Goal: Obtain resource: Obtain resource

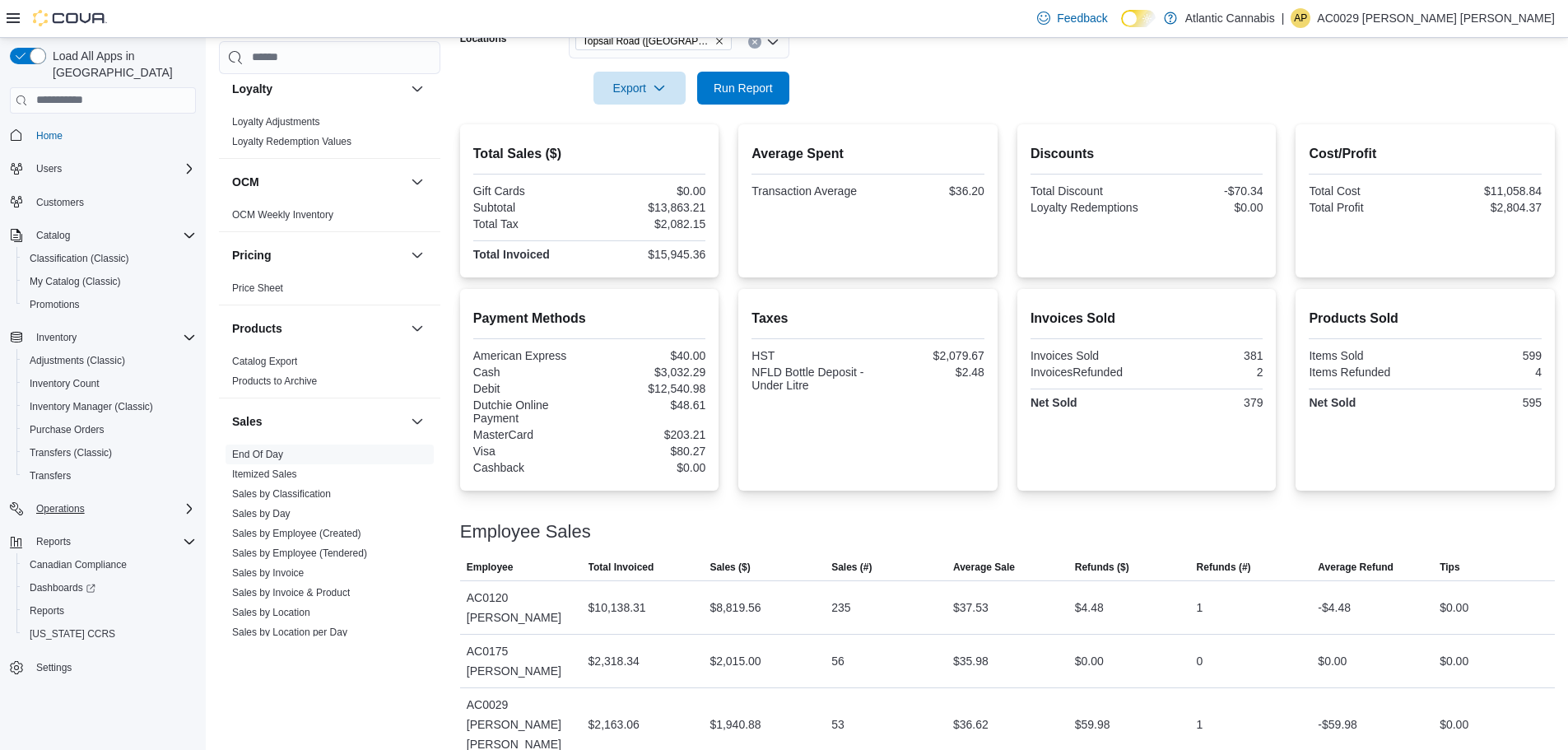
scroll to position [346, 0]
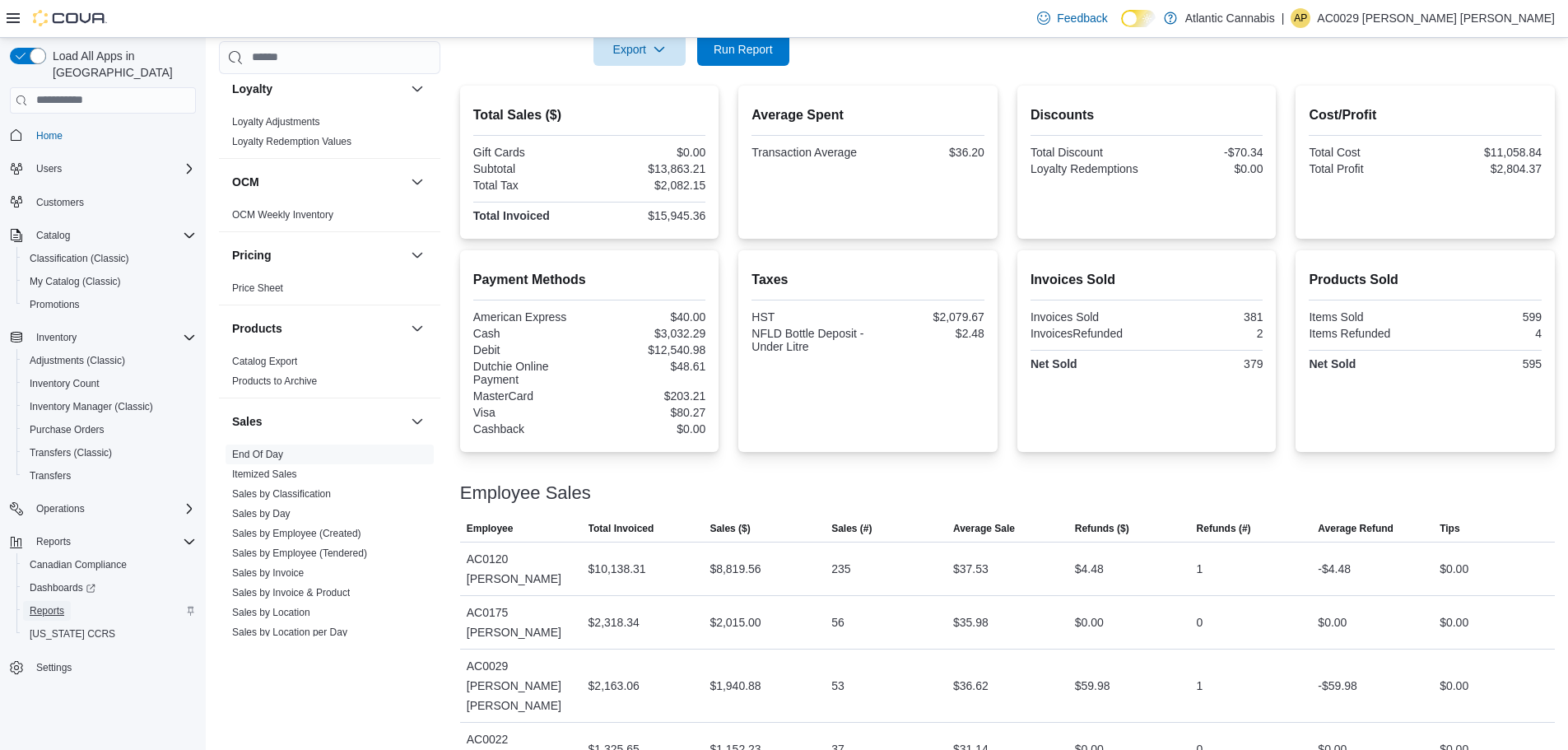
click at [56, 604] on span "Reports" at bounding box center [47, 610] width 34 height 13
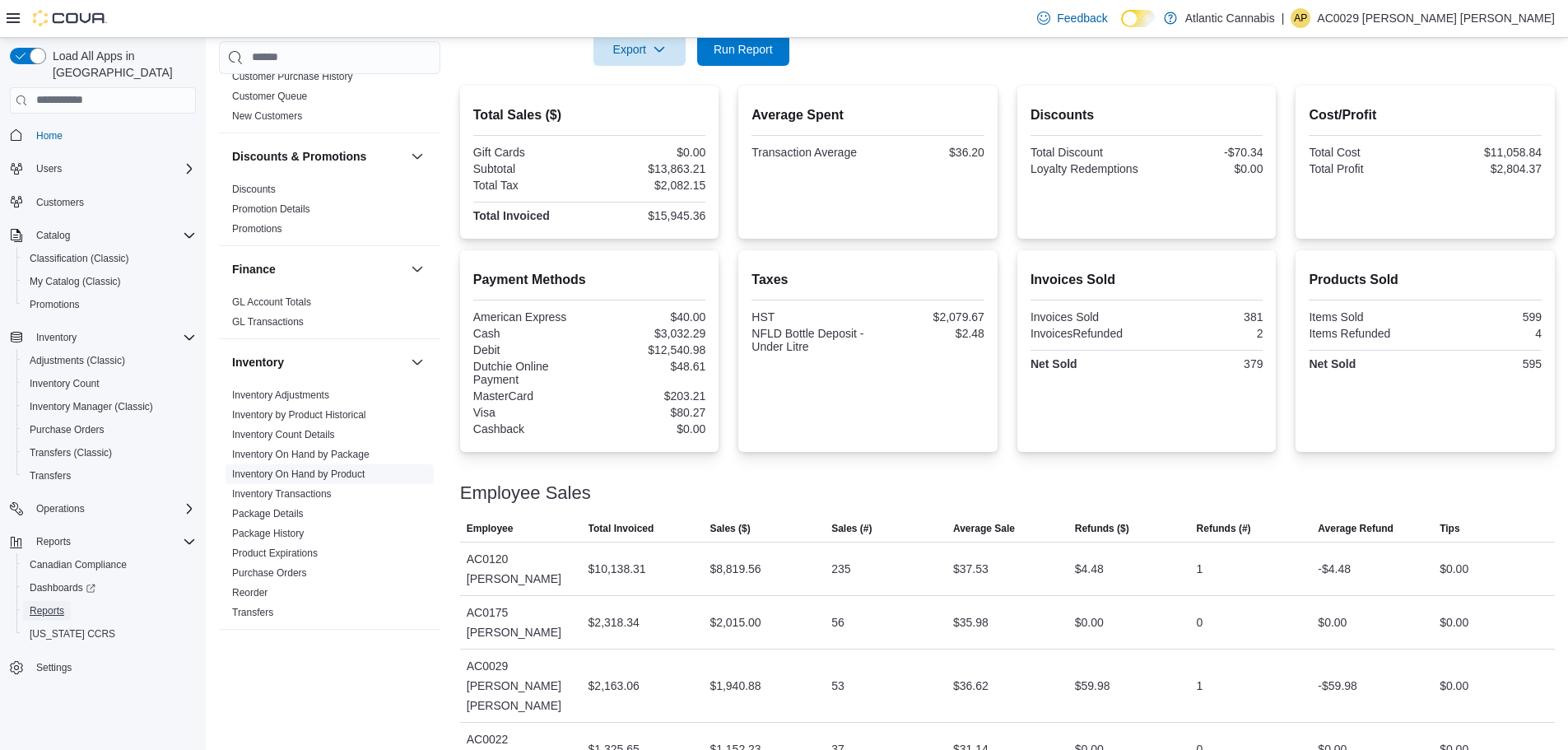
scroll to position [284, 0]
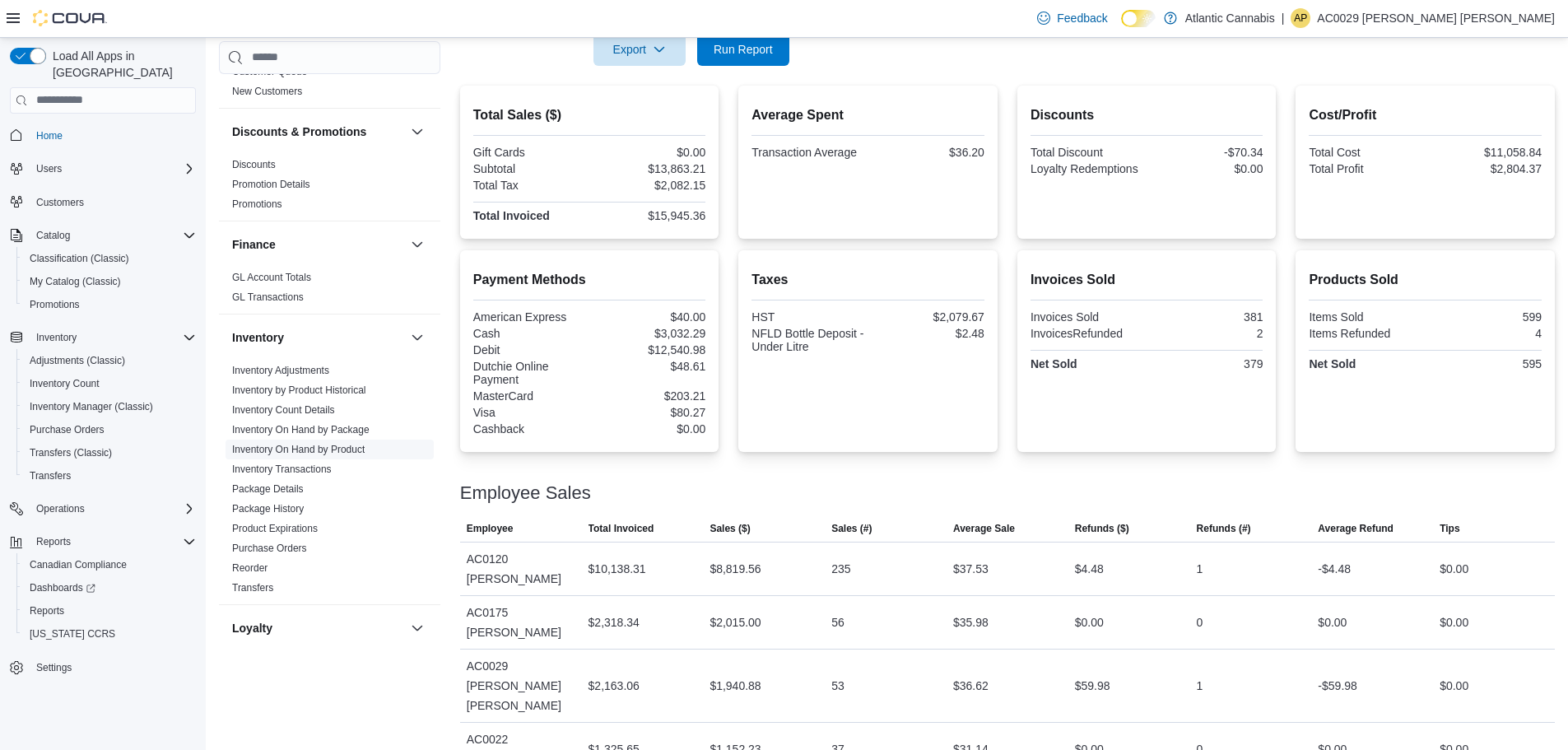
click at [349, 449] on link "Inventory On Hand by Product" at bounding box center [298, 449] width 133 height 11
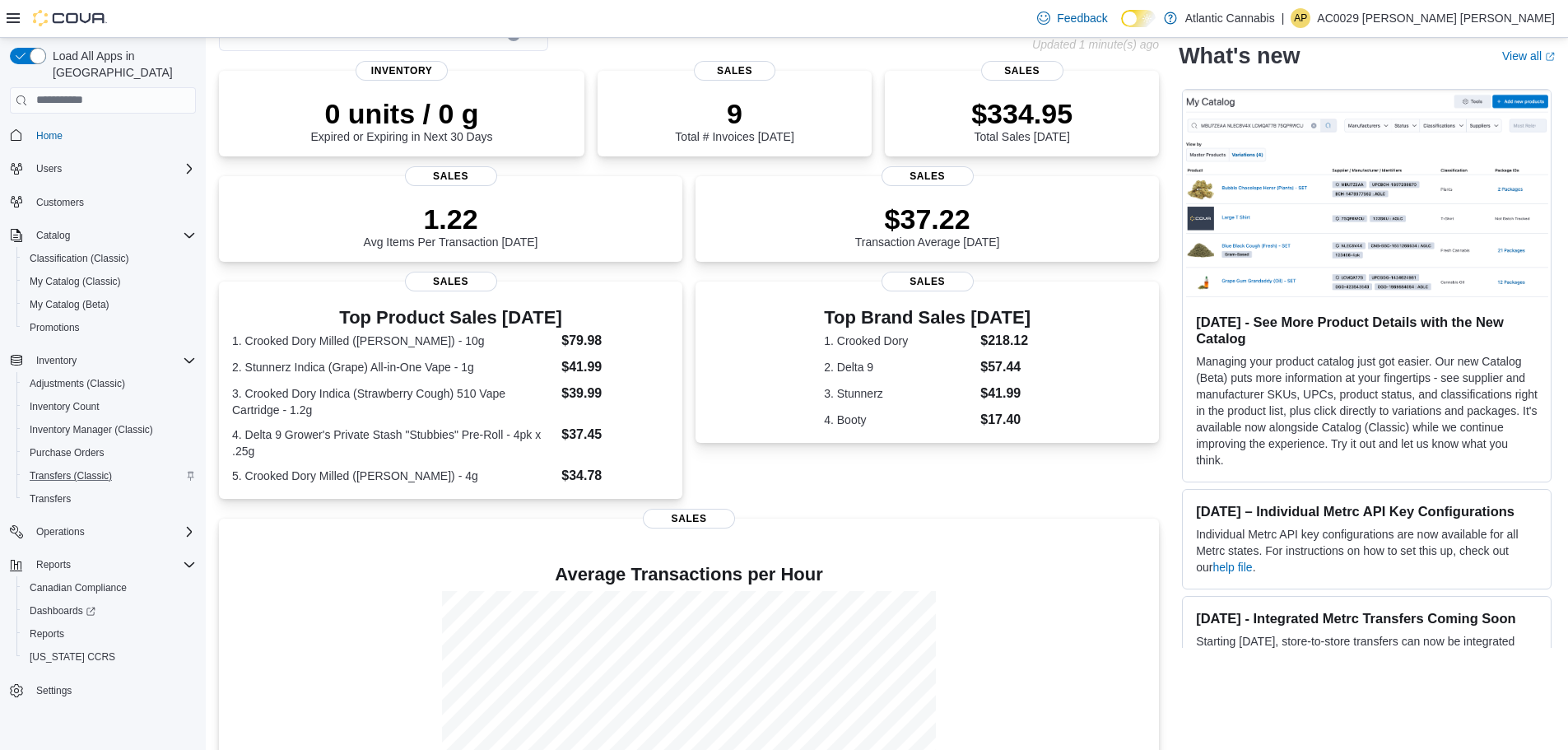
scroll to position [214, 0]
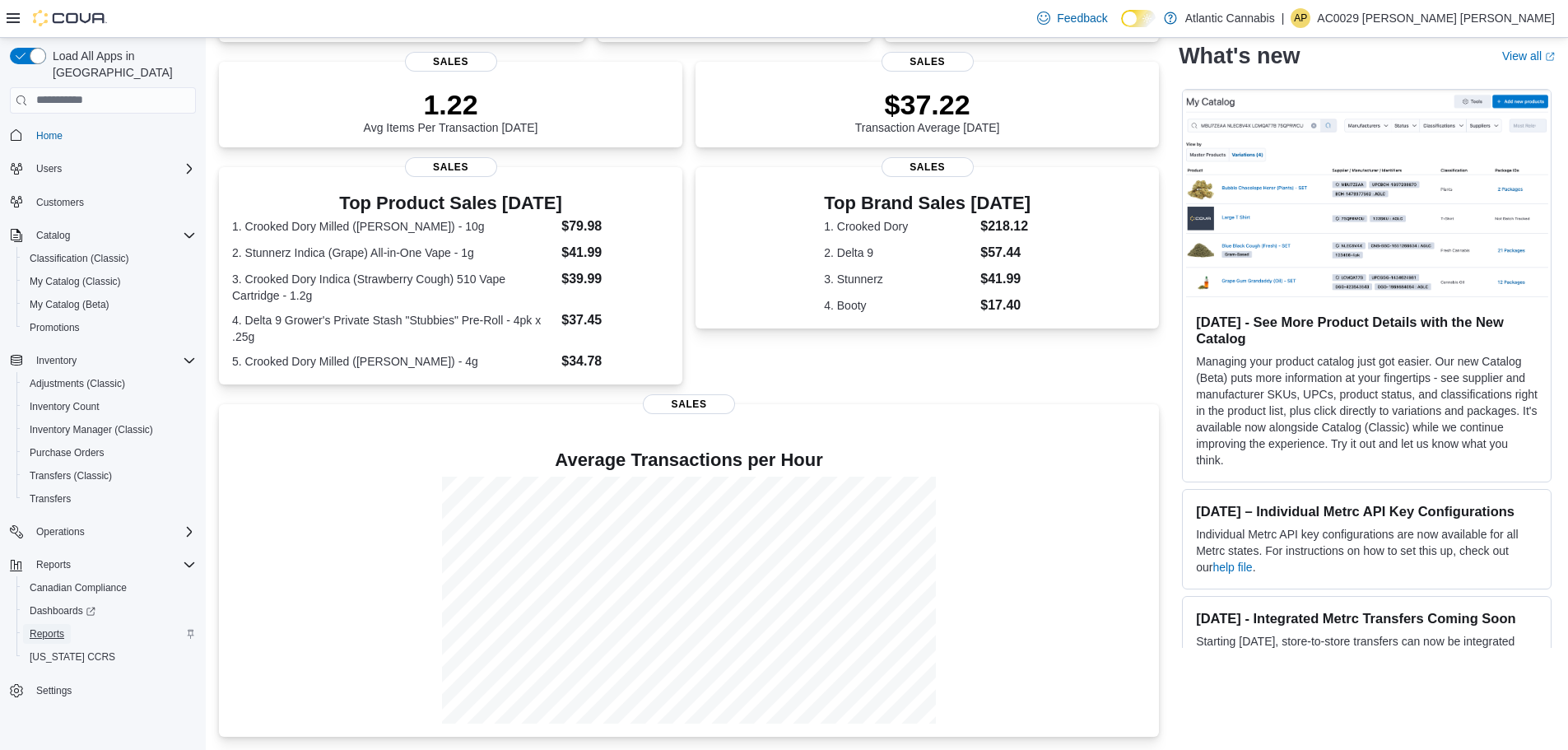
click at [55, 627] on span "Reports" at bounding box center [47, 633] width 34 height 13
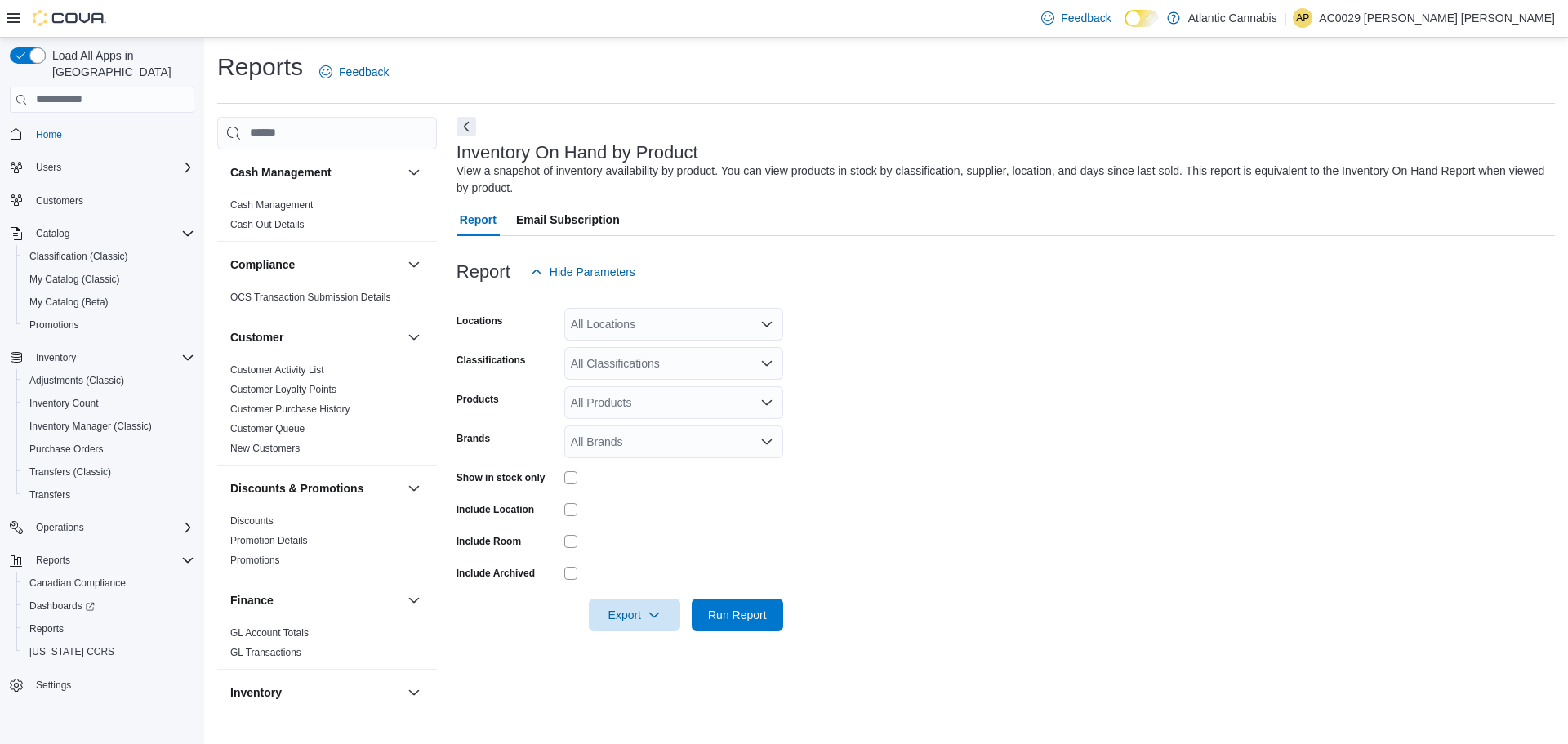
click at [715, 325] on div "All Locations" at bounding box center [673, 323] width 219 height 32
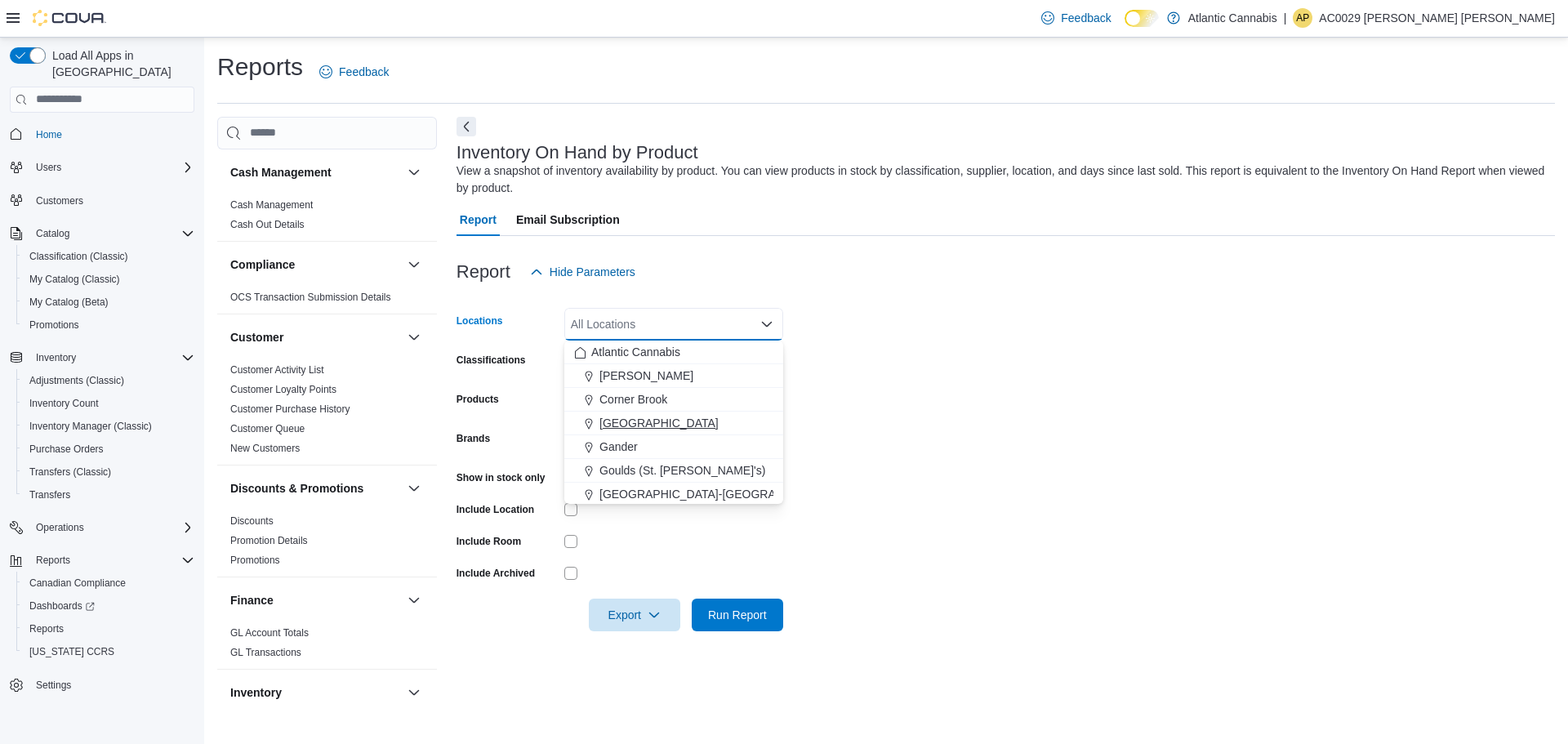
scroll to position [81, 0]
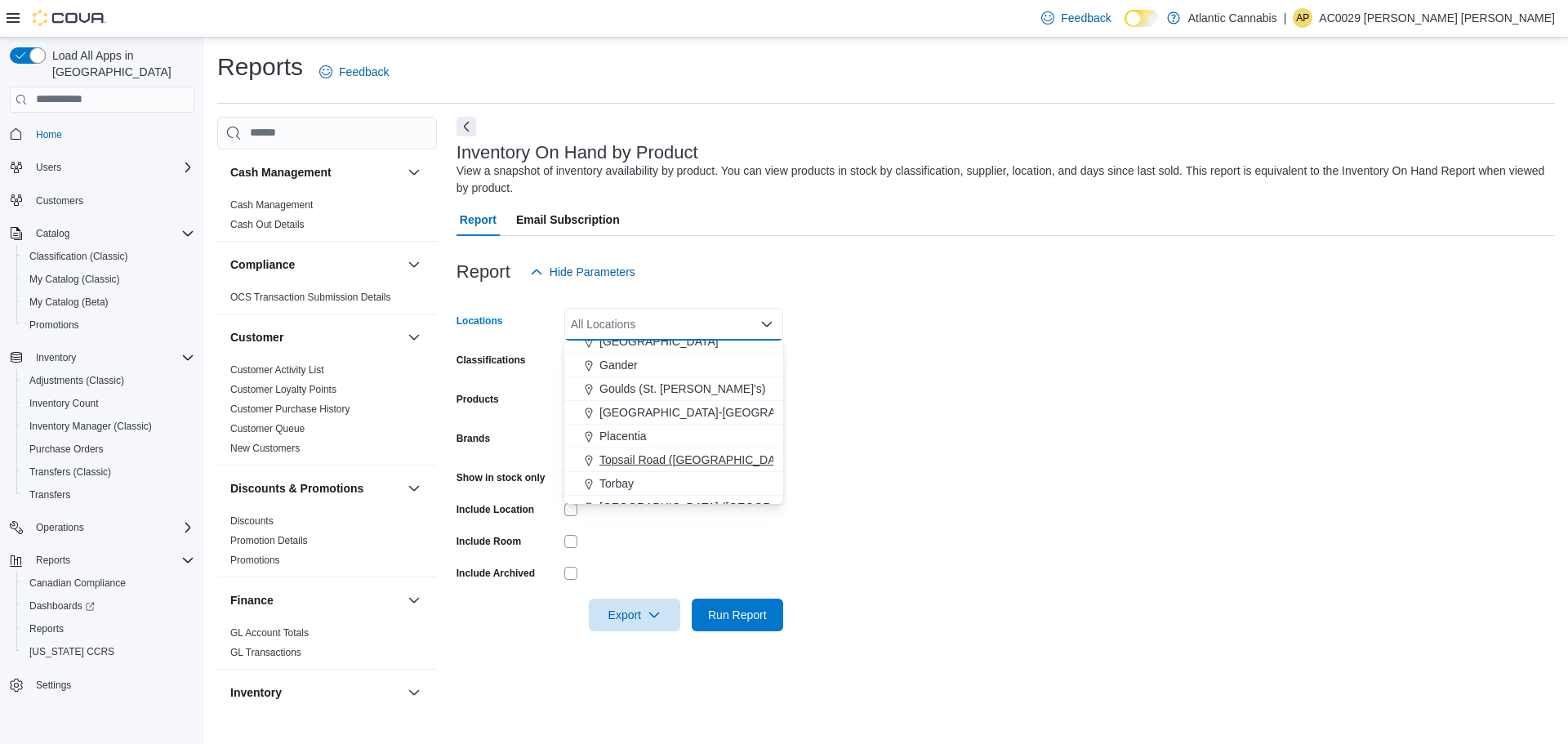
click at [671, 458] on span "Topsail Road (St. John's)" at bounding box center [744, 459] width 290 height 17
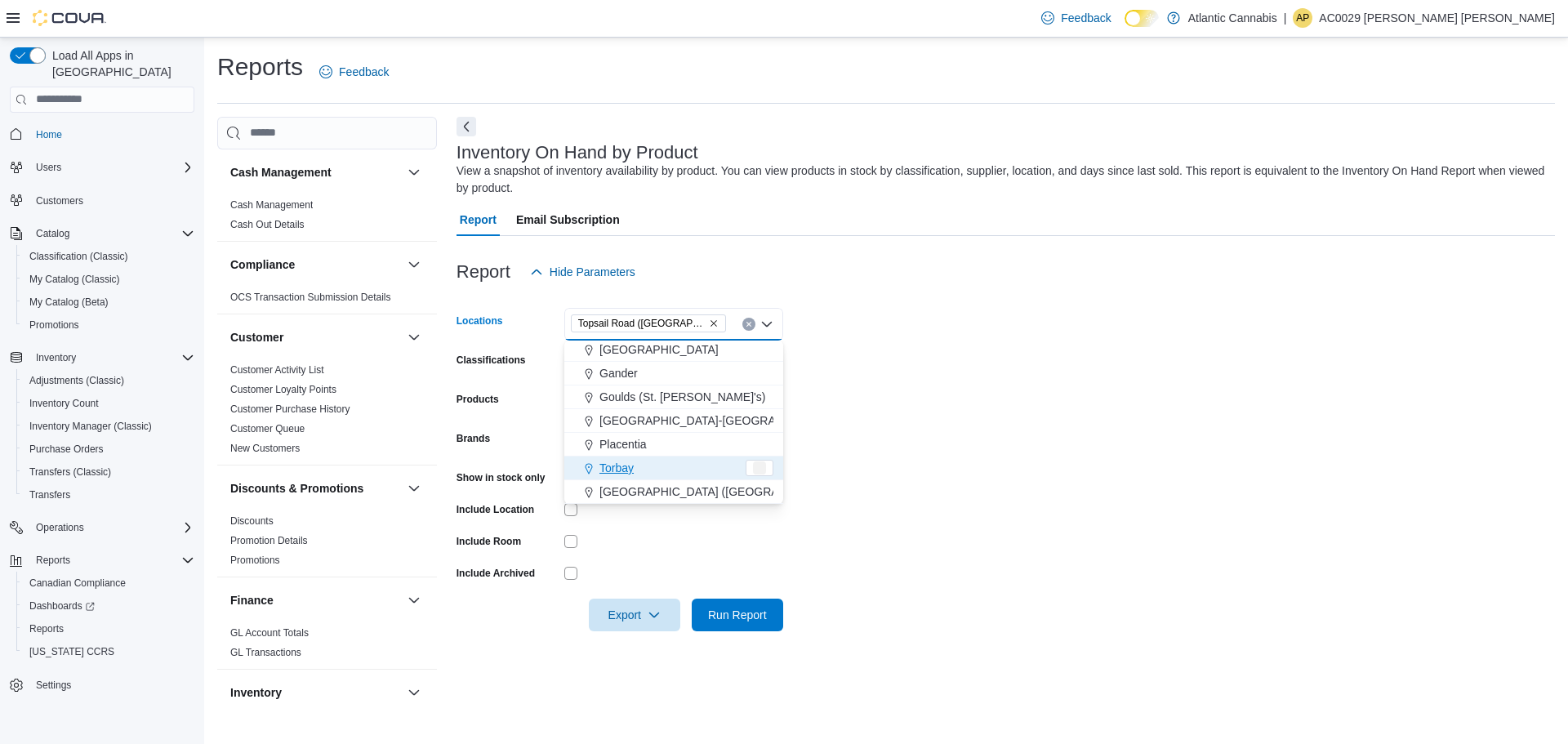
scroll to position [73, 0]
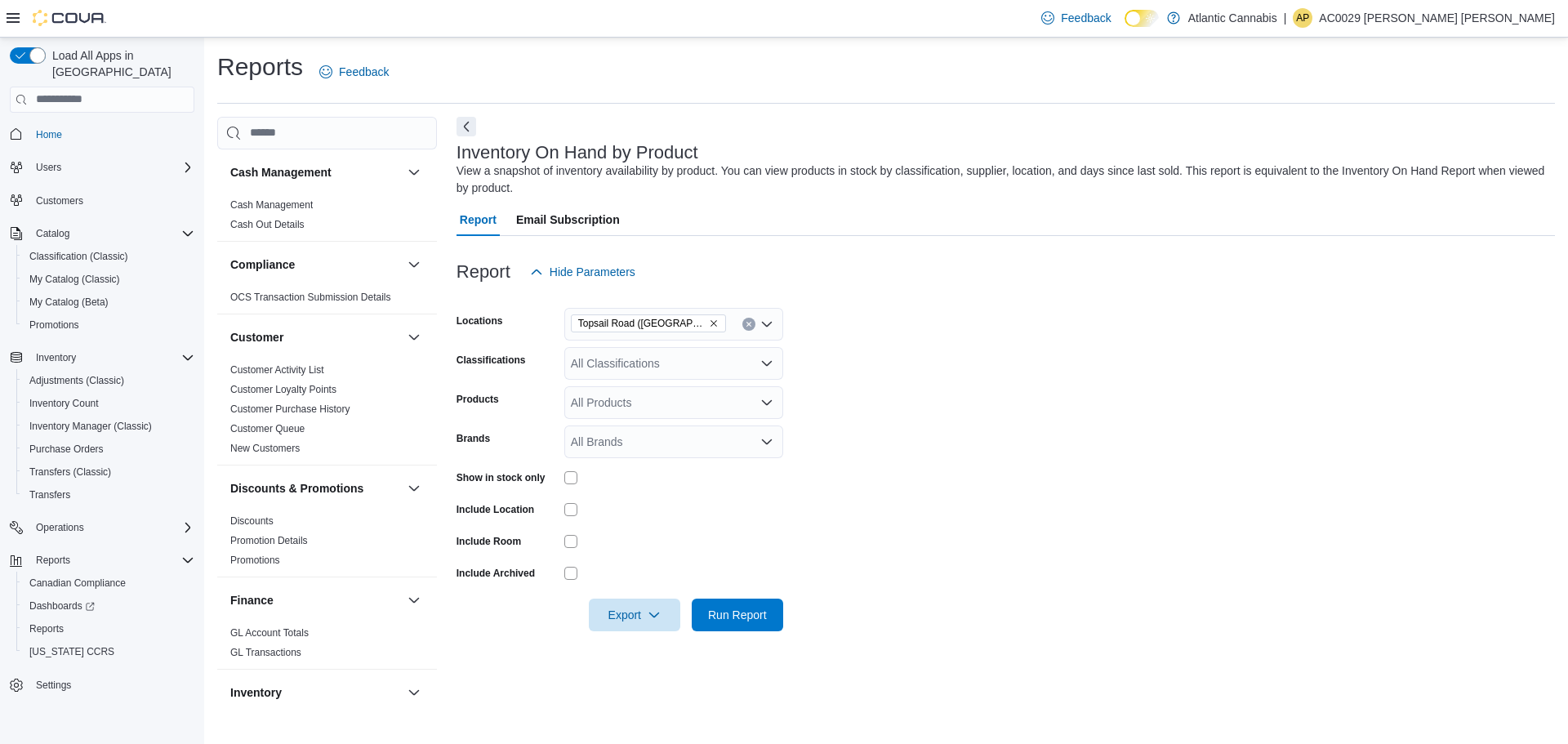
click at [864, 392] on form "Locations Topsail Road (St. John's) Classifications All Classifications Product…" at bounding box center [1005, 459] width 1098 height 343
click at [768, 362] on icon "Open list of options" at bounding box center [766, 363] width 13 height 13
click at [624, 507] on div "Oil" at bounding box center [673, 509] width 199 height 17
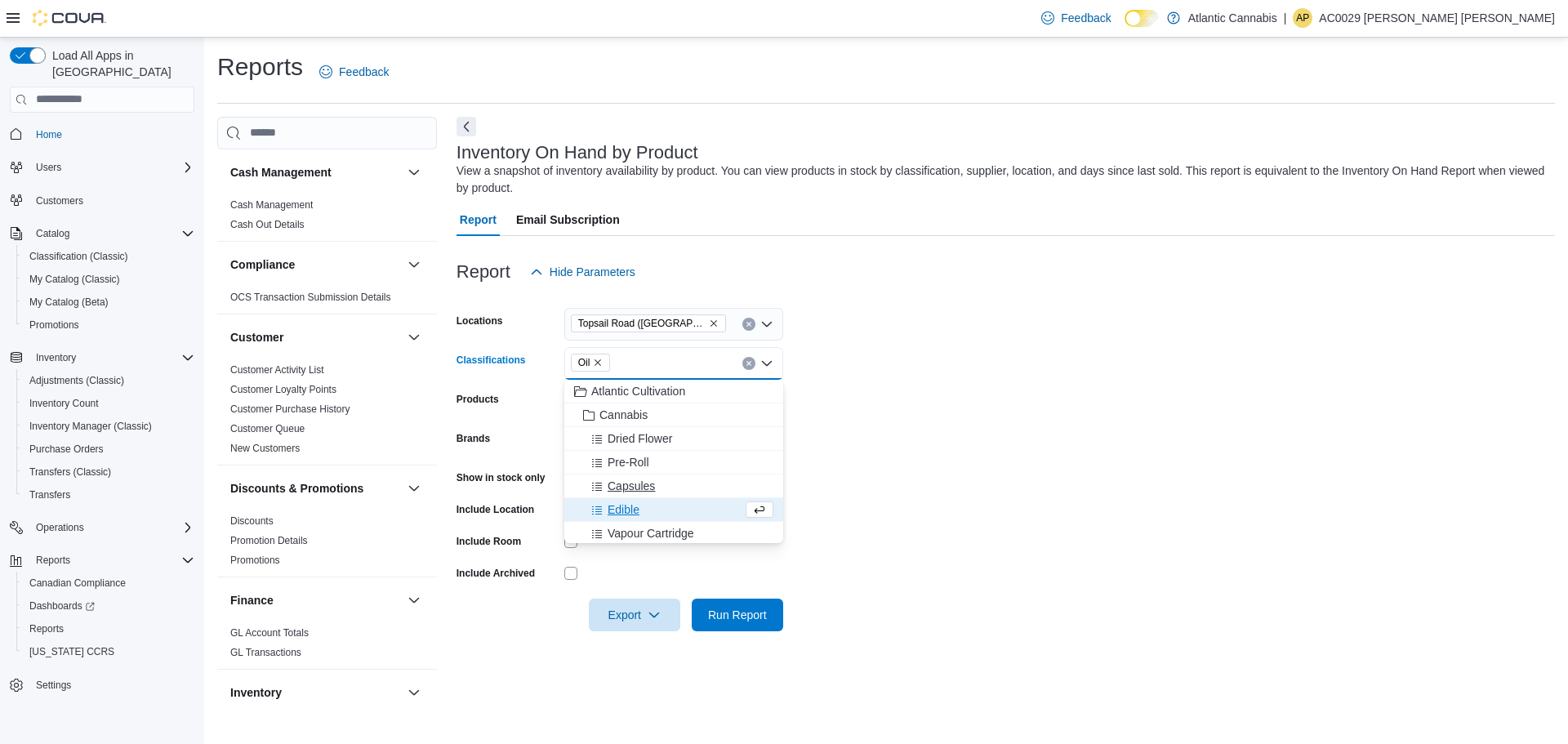
click at [642, 483] on span "Capsules" at bounding box center [632, 486] width 47 height 17
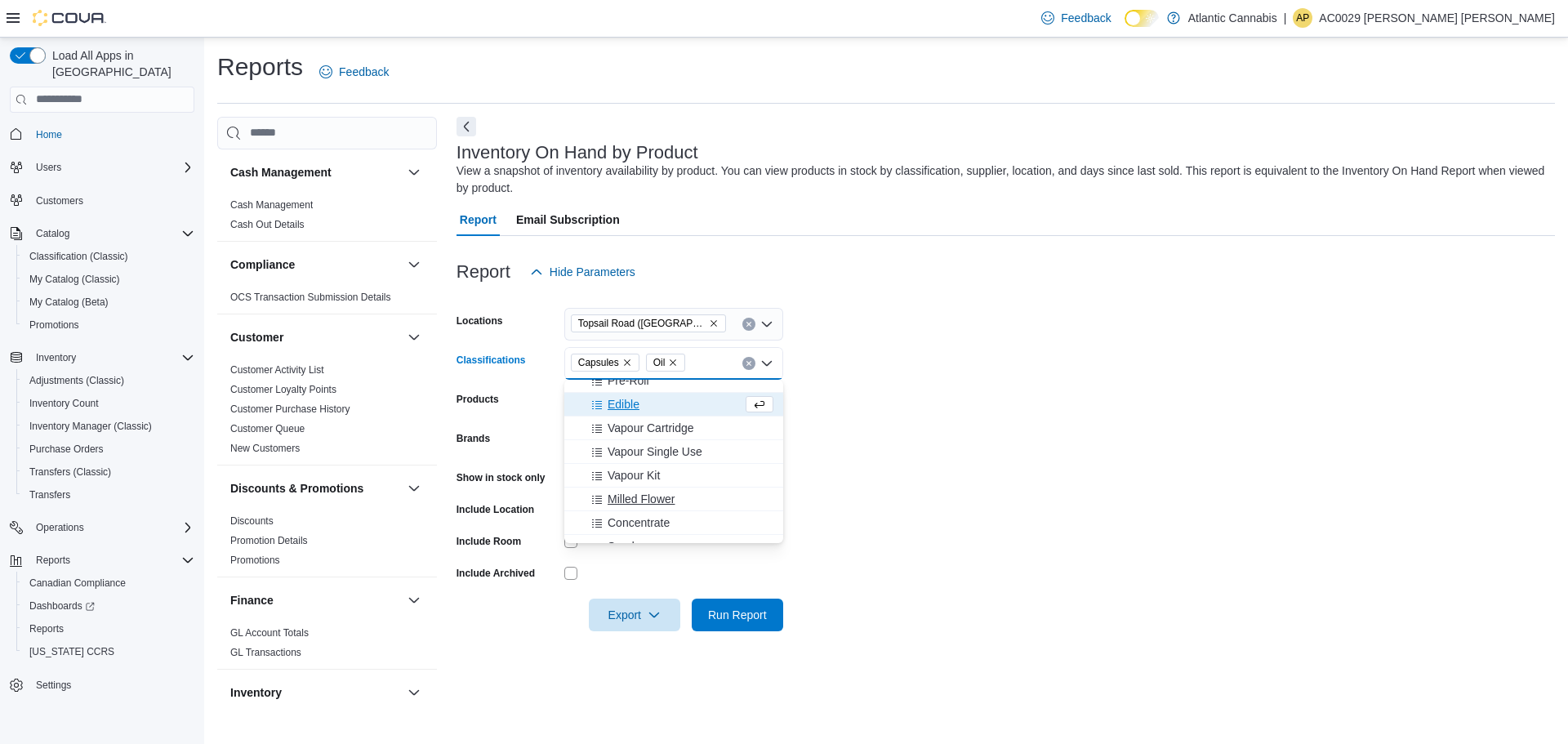
click at [653, 500] on span "Milled Flower" at bounding box center [641, 499] width 67 height 17
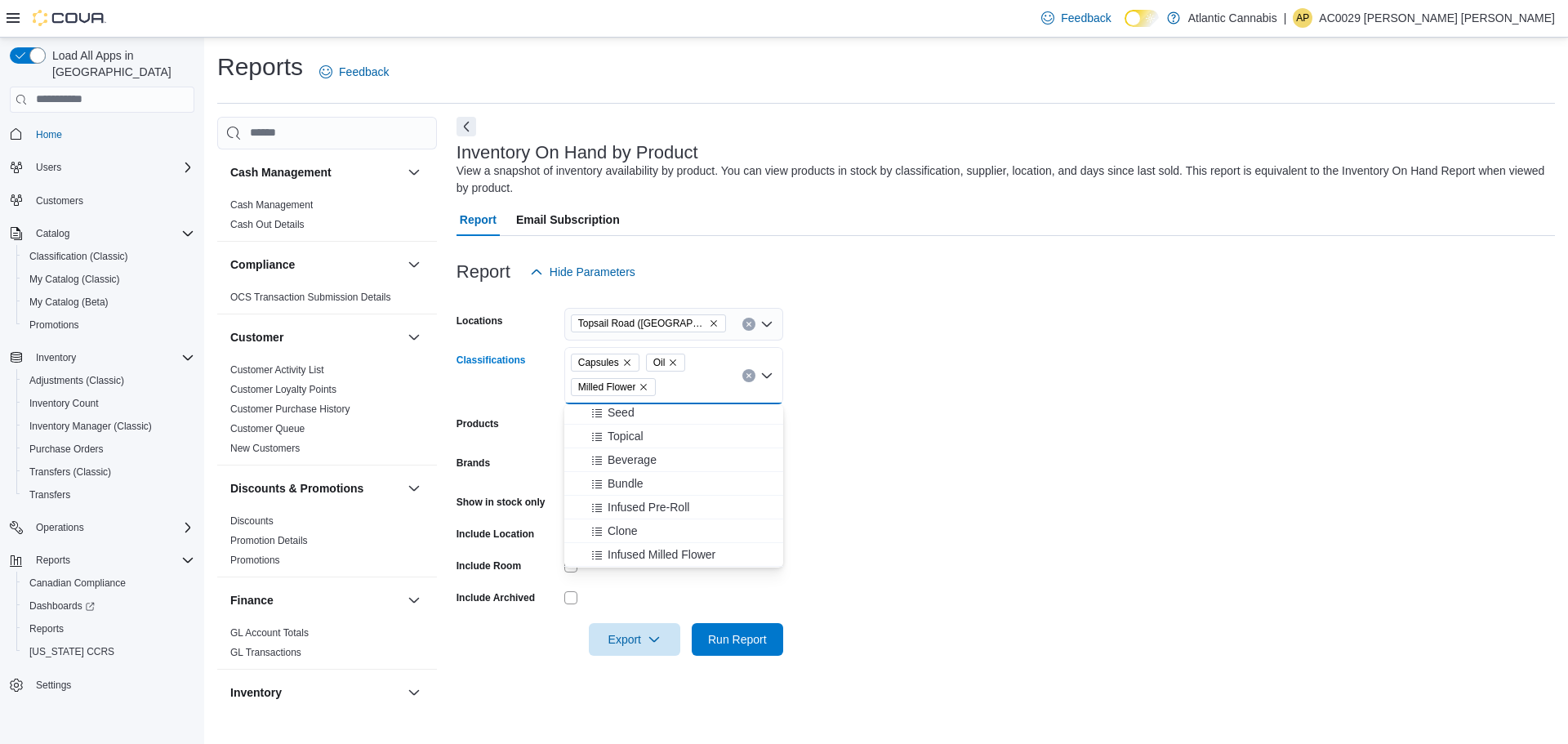
scroll to position [245, 0]
click at [703, 527] on span "Infused Milled Flower" at bounding box center [661, 526] width 107 height 17
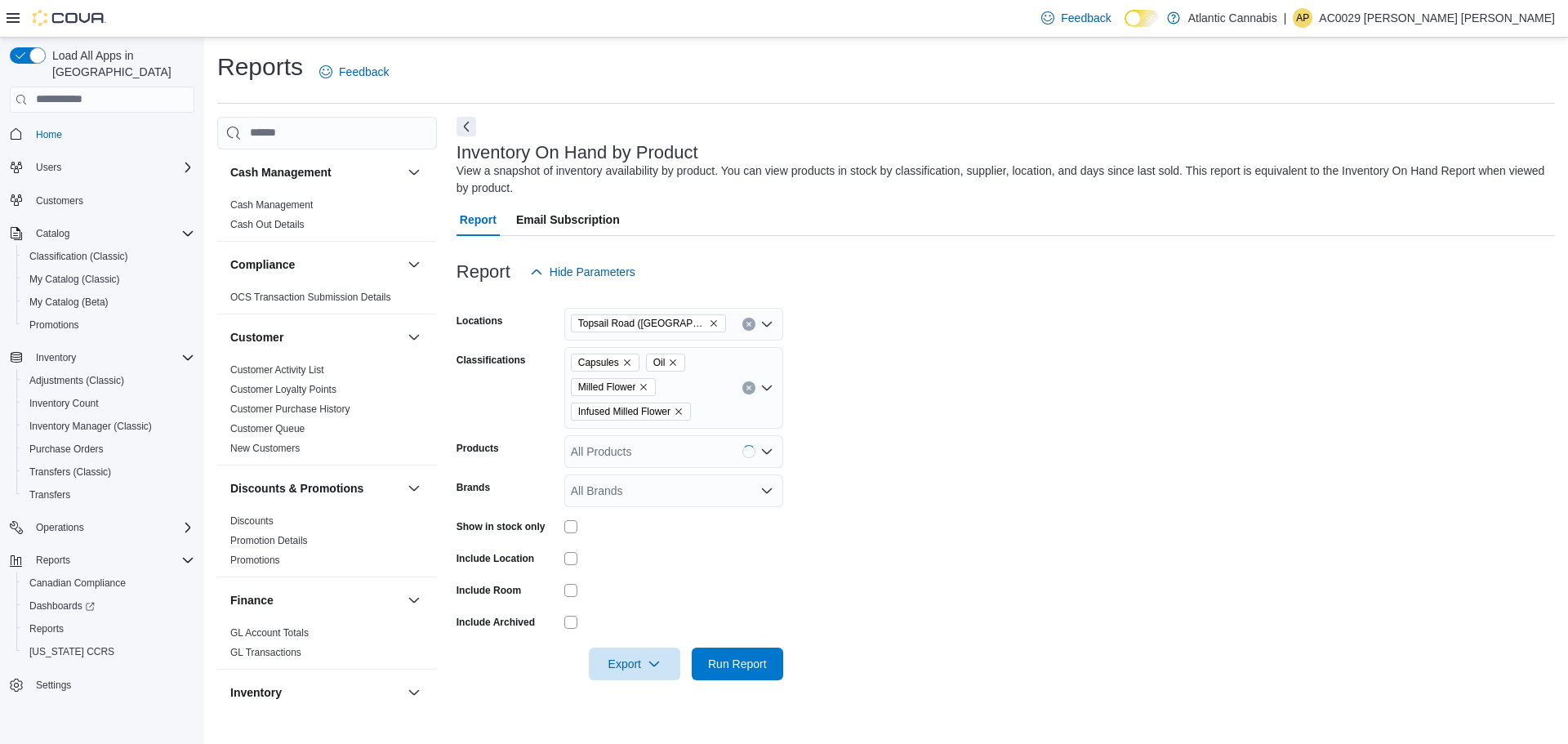
click at [896, 490] on form "Locations Topsail Road (St. John's) Classifications Capsules Oil Milled Flower …" at bounding box center [1005, 484] width 1098 height 392
click at [661, 665] on span "Export" at bounding box center [634, 662] width 72 height 32
click at [660, 563] on span "Export to Excel" at bounding box center [637, 565] width 73 height 13
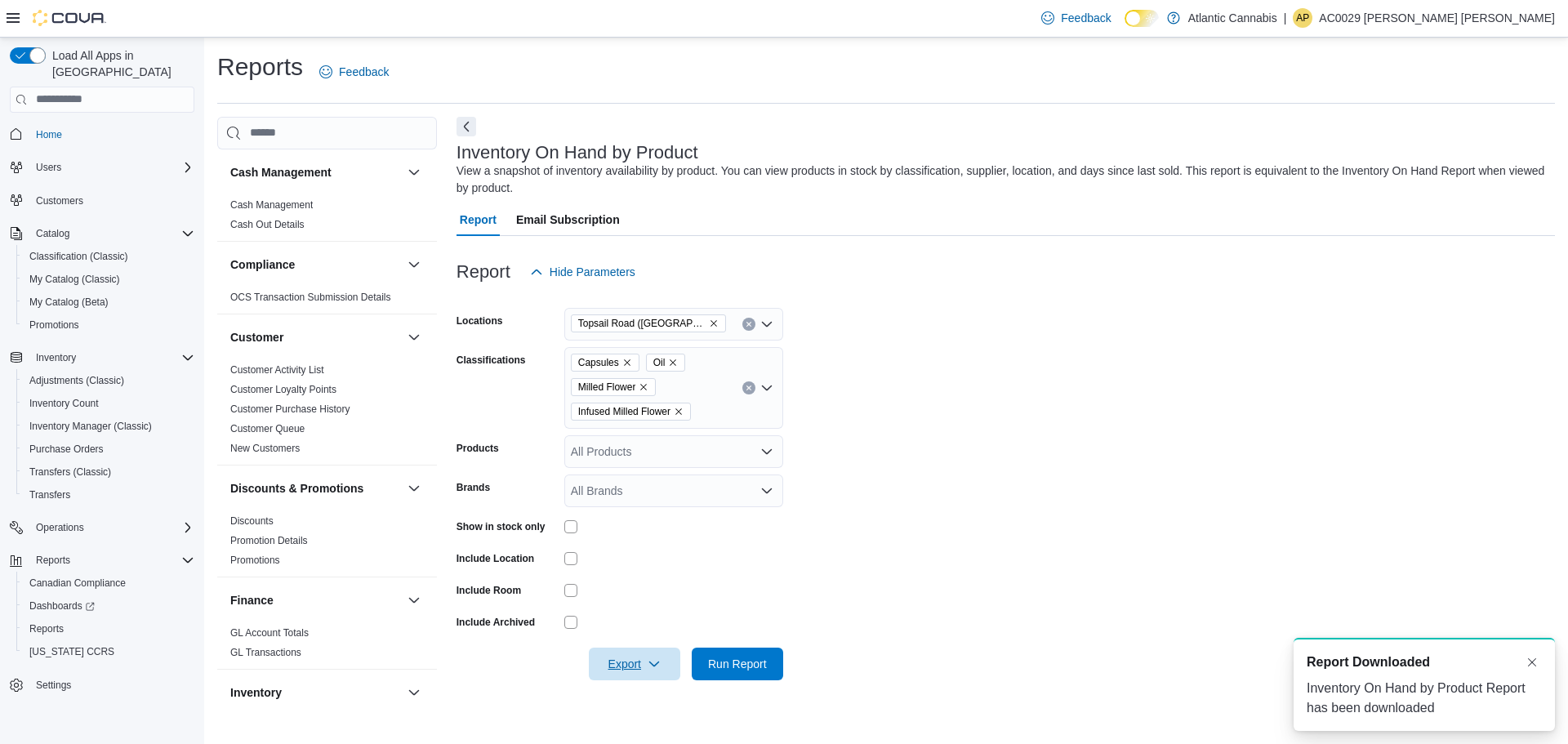
scroll to position [0, 0]
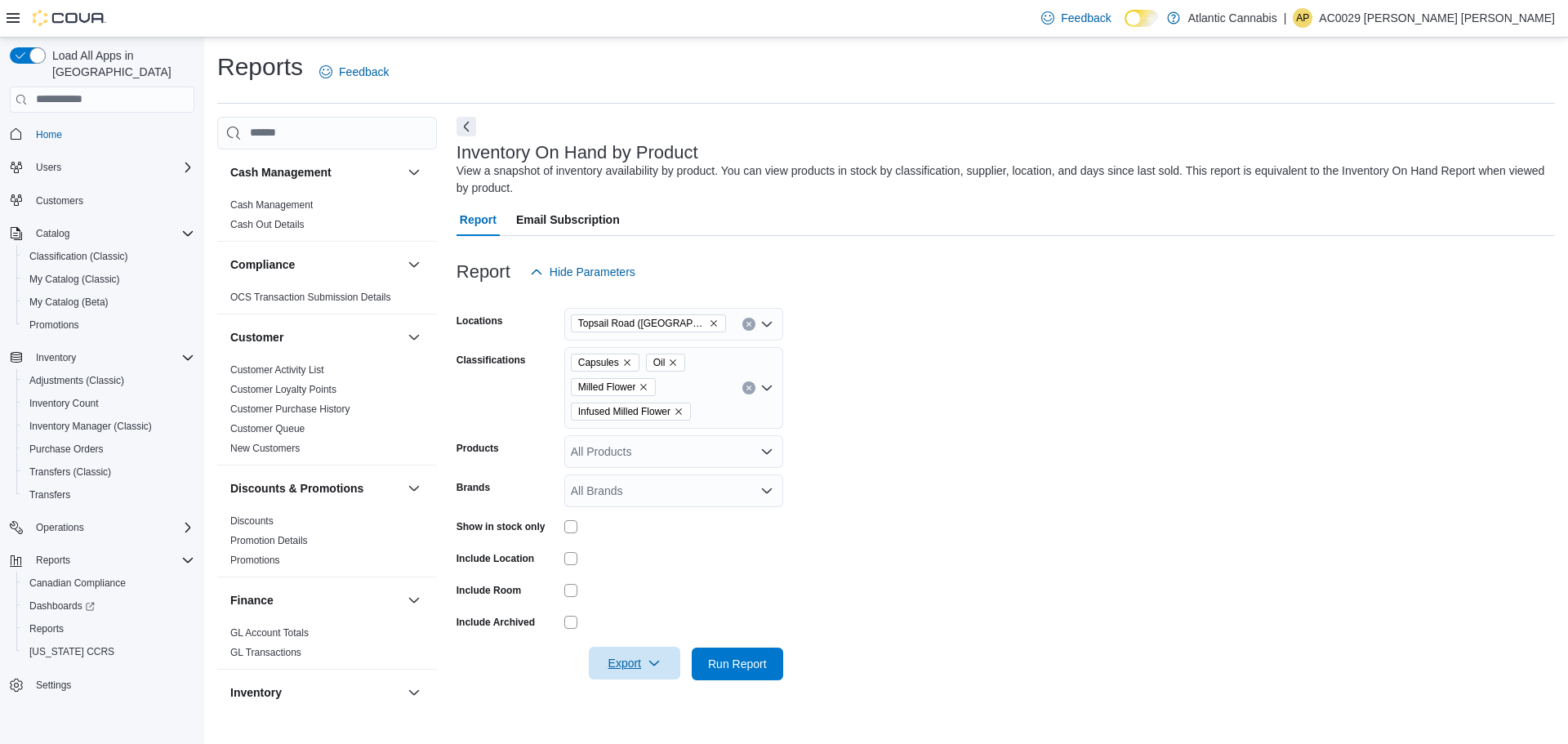
click at [632, 660] on span "Export" at bounding box center [634, 662] width 72 height 32
click at [632, 569] on span "Export to Excel" at bounding box center [637, 565] width 73 height 13
click at [708, 382] on div "Capsules Oil Milled Flower Infused Milled Flower" at bounding box center [673, 387] width 219 height 81
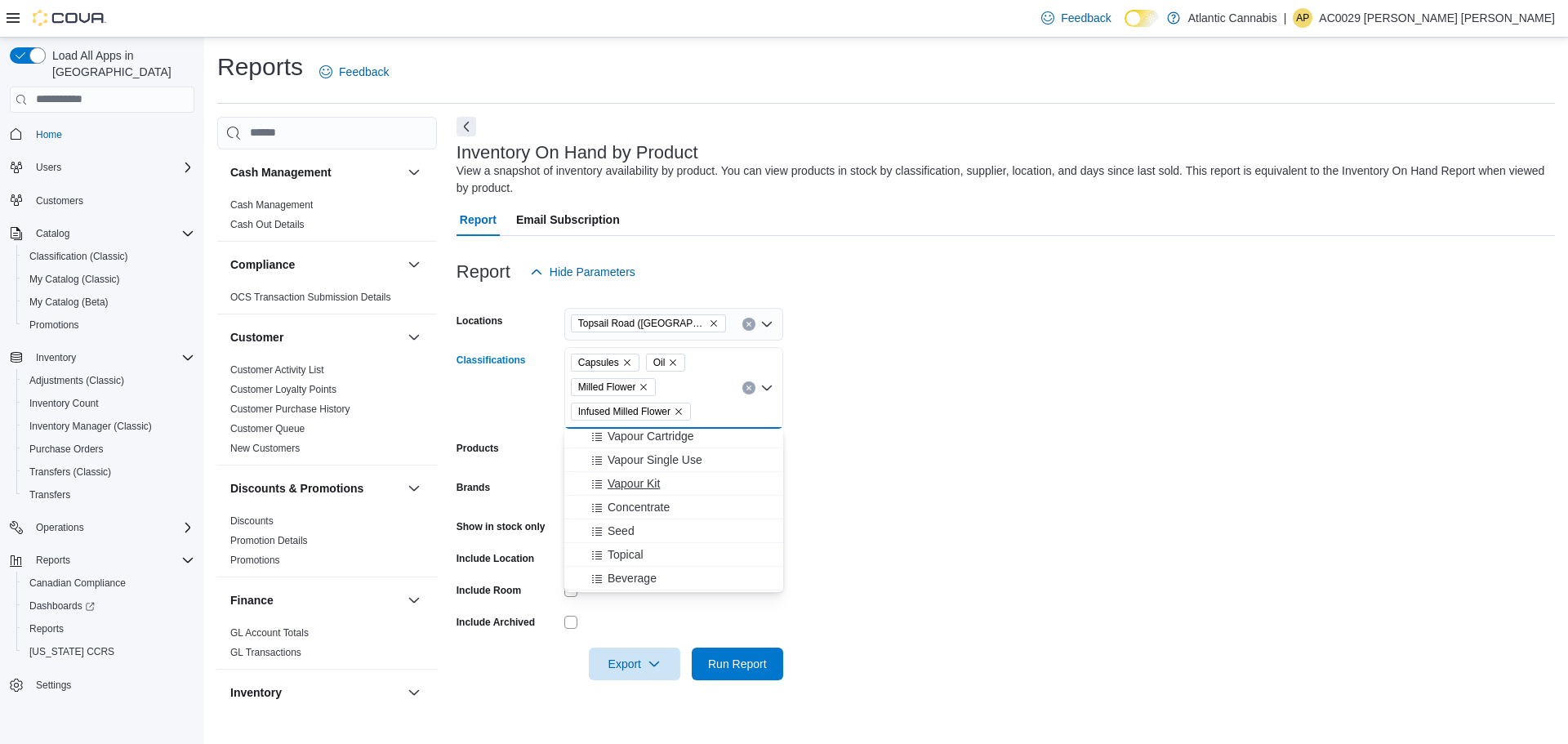
scroll to position [163, 0]
click at [655, 507] on div "Topical" at bounding box center [673, 513] width 199 height 17
click at [1015, 411] on form "Locations Topsail Road (St. John's) Classifications Capsules Oil Milled Flower …" at bounding box center [1005, 484] width 1098 height 392
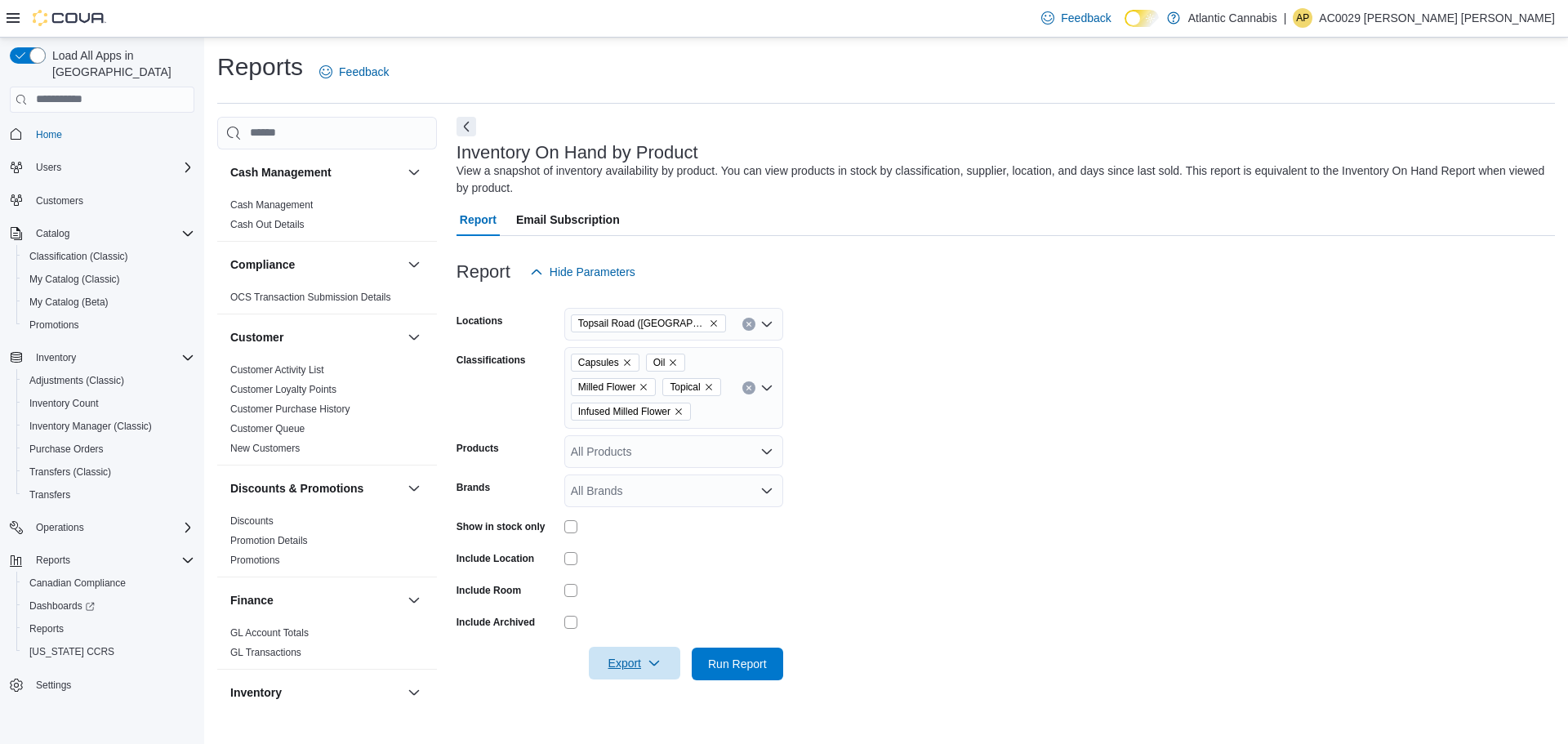
click at [646, 659] on span "Export" at bounding box center [634, 662] width 72 height 32
click at [660, 569] on span "Export to Excel" at bounding box center [637, 565] width 73 height 13
